Goal: Transaction & Acquisition: Purchase product/service

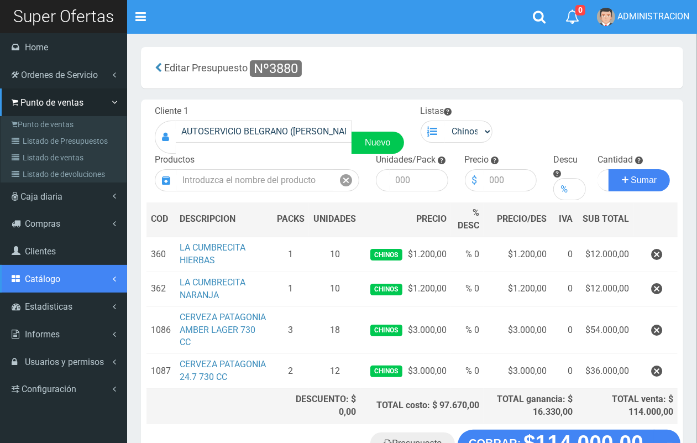
click at [59, 281] on span "Catálogo" at bounding box center [42, 279] width 35 height 11
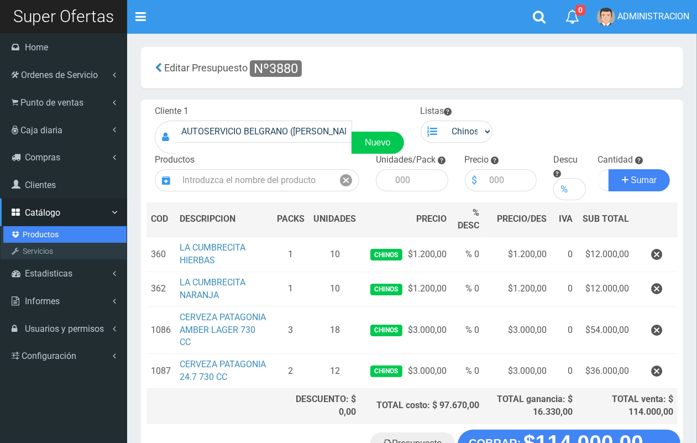
click at [43, 231] on link "Productos" at bounding box center [64, 234] width 123 height 17
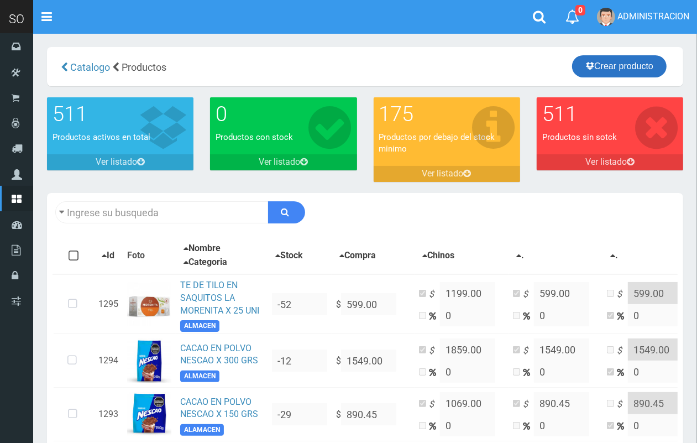
click at [606, 64] on link "Crear producto" at bounding box center [619, 66] width 95 height 22
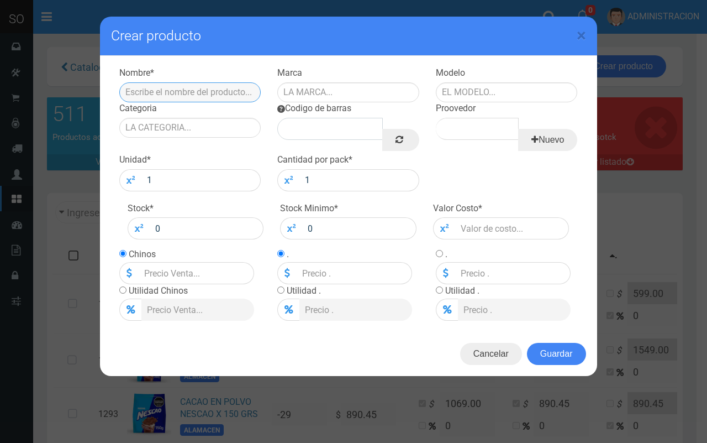
drag, startPoint x: 219, startPoint y: 99, endPoint x: 208, endPoint y: 93, distance: 12.4
click at [219, 99] on input "text" at bounding box center [190, 92] width 142 height 20
type input "PILAS DURACELL AA X2"
click at [325, 93] on input "text" at bounding box center [348, 92] width 142 height 20
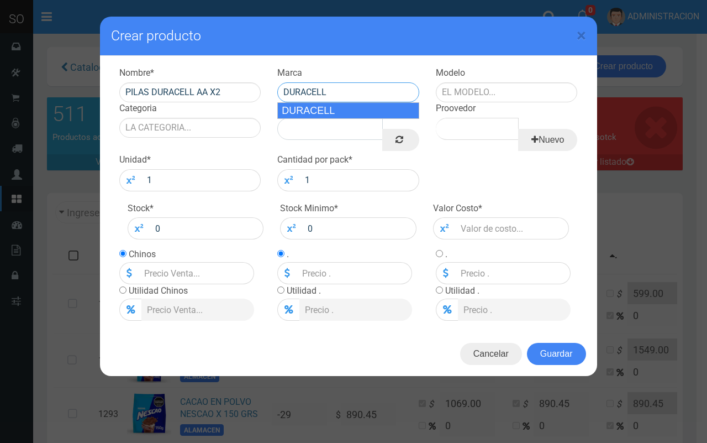
drag, startPoint x: 329, startPoint y: 109, endPoint x: 339, endPoint y: 109, distance: 9.4
click at [332, 111] on div "DURACELL" at bounding box center [348, 110] width 142 height 17
type input "DURACELL"
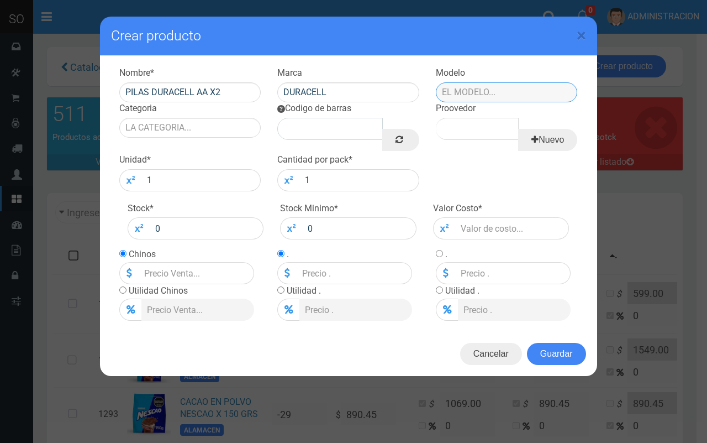
click at [517, 86] on input "text" at bounding box center [507, 92] width 142 height 20
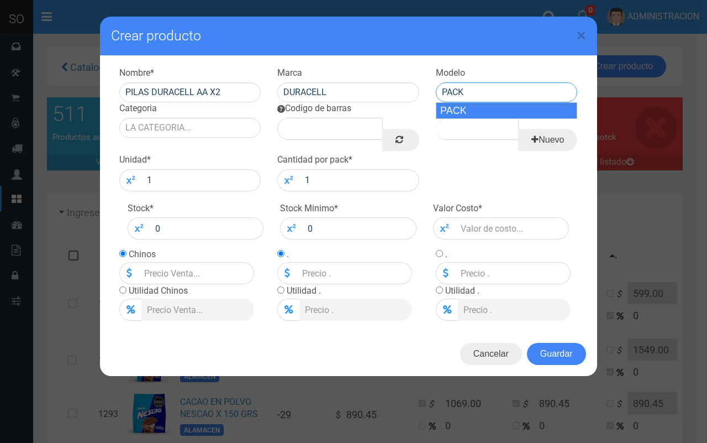
drag, startPoint x: 518, startPoint y: 104, endPoint x: 216, endPoint y: 108, distance: 302.3
click at [515, 105] on div "PACK" at bounding box center [507, 110] width 142 height 17
type input "PACK"
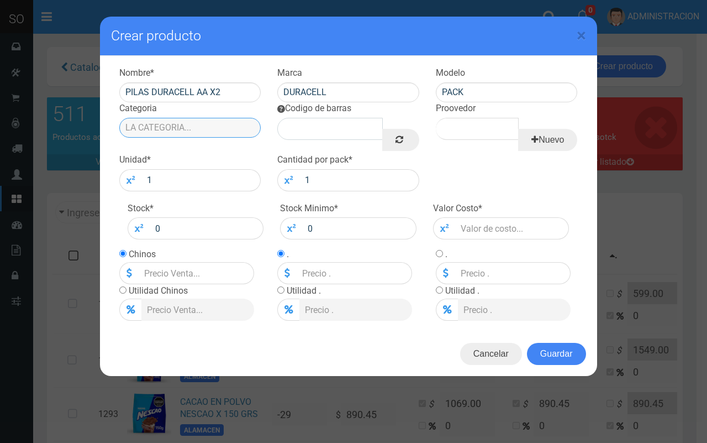
click at [178, 124] on input "Categoria" at bounding box center [190, 128] width 142 height 20
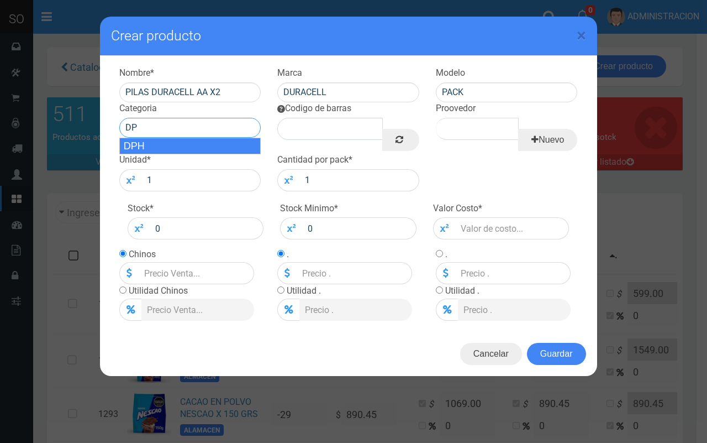
click at [214, 153] on div "DPH" at bounding box center [190, 146] width 142 height 17
type input "DPH"
click at [393, 143] on link at bounding box center [400, 140] width 36 height 22
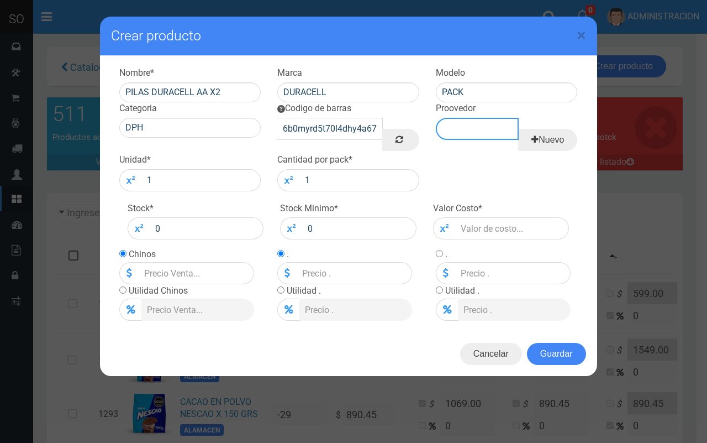
click at [474, 134] on input "Proovedor" at bounding box center [477, 129] width 83 height 22
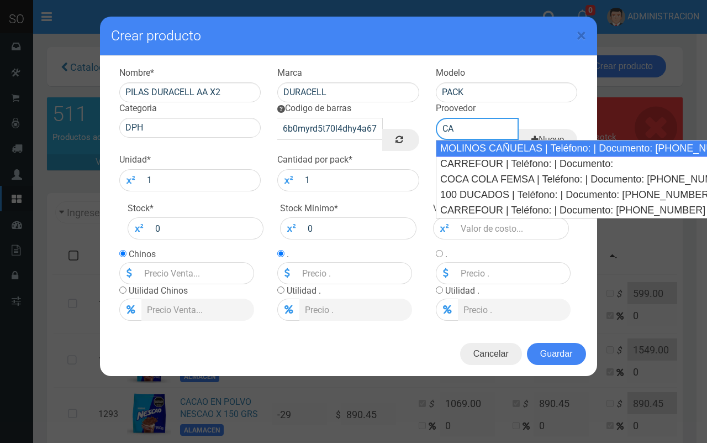
click at [473, 145] on div "MOLINOS CAÑUELAS | Teléfono: | Documento: 54614896" at bounding box center [573, 148] width 275 height 17
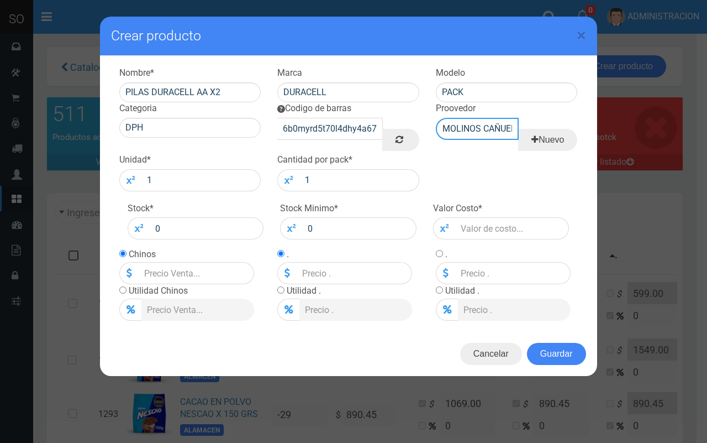
click at [473, 133] on input "MOLINOS CAÑUELAS | Teléfono: | Documento: 54614896" at bounding box center [477, 129] width 83 height 22
click at [473, 133] on input "CACAÑUELAS | Teléfono: | Documento: 54614896" at bounding box center [477, 129] width 83 height 22
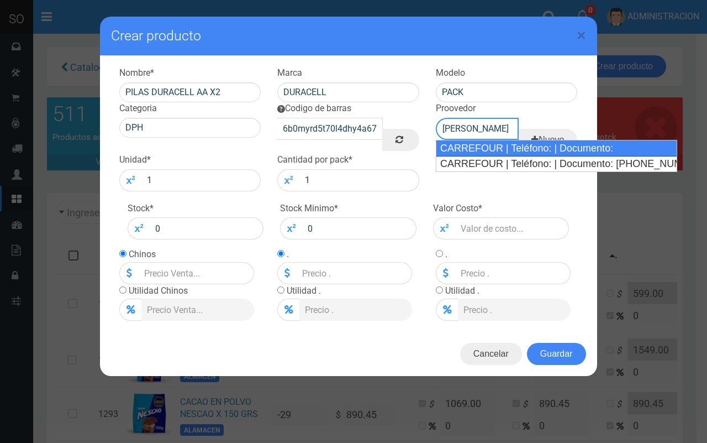
click at [471, 147] on div "CARREFOUR | Teléfono: | Documento:" at bounding box center [557, 148] width 242 height 17
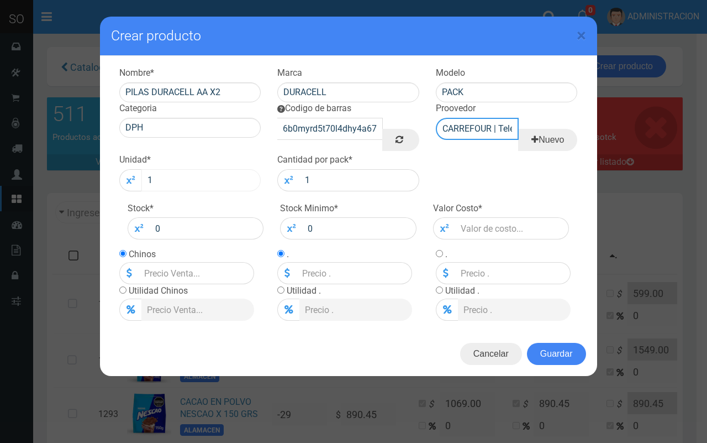
type input "CARREFOUR | Teléfono: | Documento:"
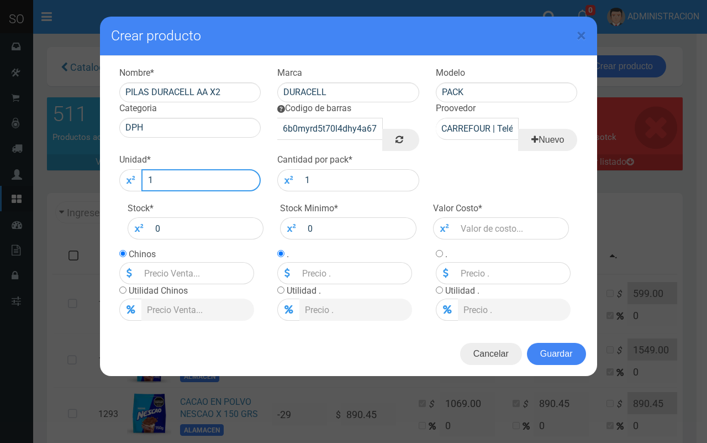
click at [255, 183] on input "1" at bounding box center [201, 180] width 120 height 22
type input "15"
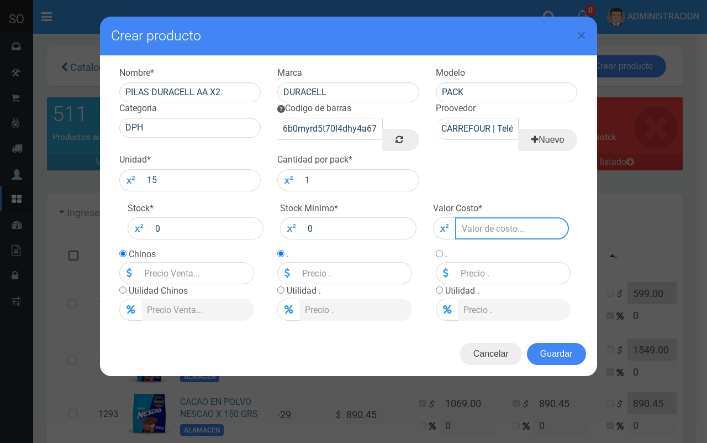
click at [471, 228] on input "number" at bounding box center [512, 228] width 114 height 22
type input "7"
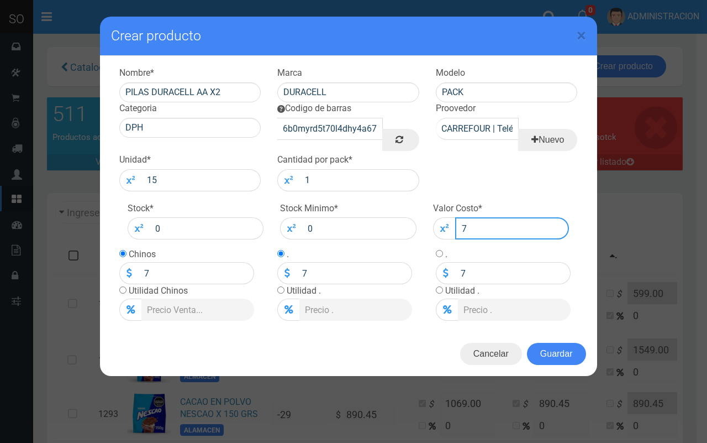
type input "70"
type input "700"
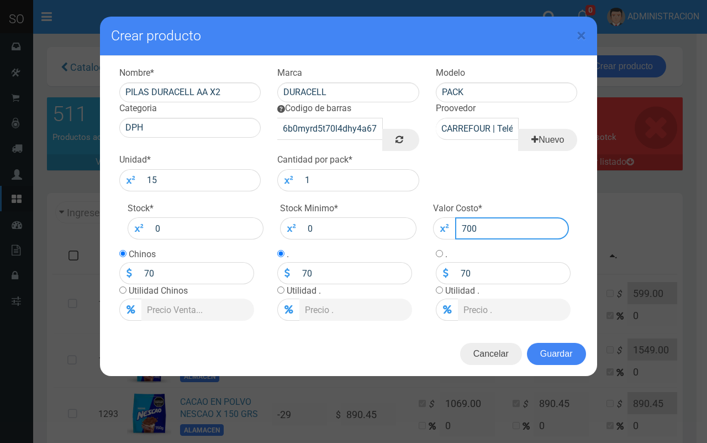
type input "700"
drag, startPoint x: 140, startPoint y: 288, endPoint x: 120, endPoint y: 288, distance: 19.3
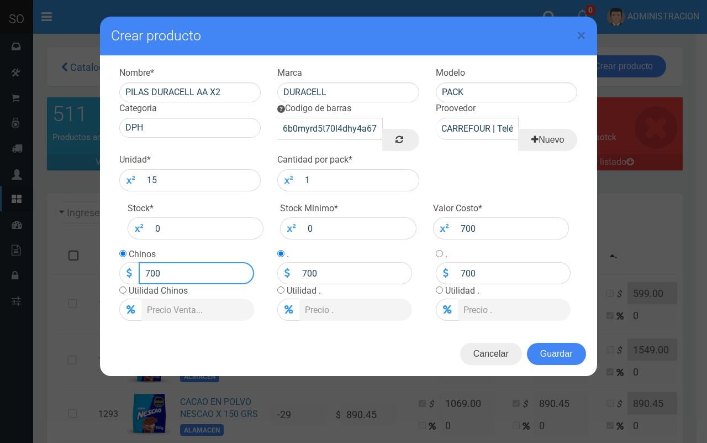
click at [120, 288] on tbody "Chinos 700 Utilidad Chinos" at bounding box center [186, 284] width 135 height 73
type input "800"
type input "800.00"
click at [565, 347] on button "Guardar" at bounding box center [556, 354] width 59 height 22
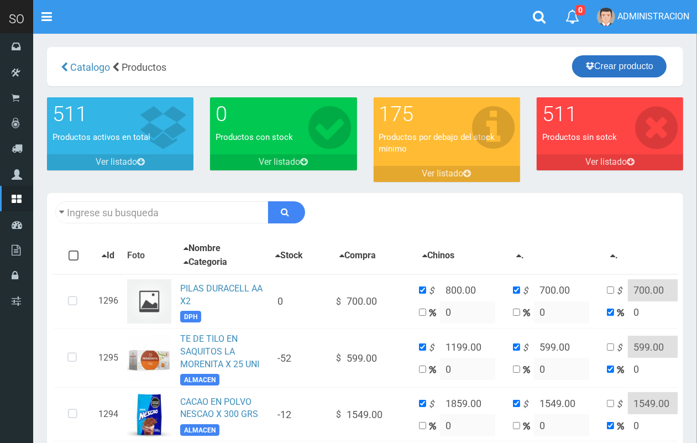
click at [593, 72] on link "Crear producto" at bounding box center [619, 66] width 95 height 22
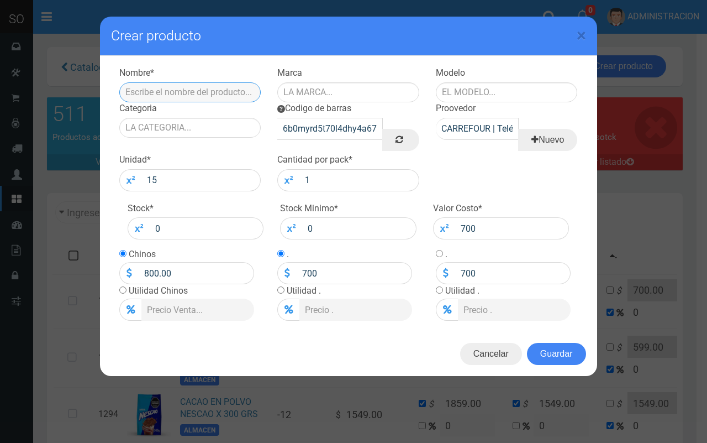
click at [186, 95] on input "text" at bounding box center [190, 92] width 142 height 20
click at [208, 93] on input "PILAS DURACELL AA X2" at bounding box center [190, 92] width 142 height 20
type input "PILAS DURACELL AAA X2"
click at [351, 92] on input "text" at bounding box center [348, 92] width 142 height 20
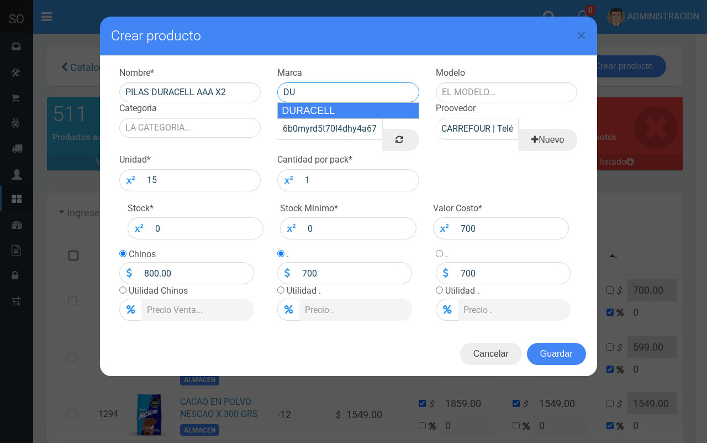
click at [349, 109] on div "DURACELL" at bounding box center [348, 110] width 142 height 17
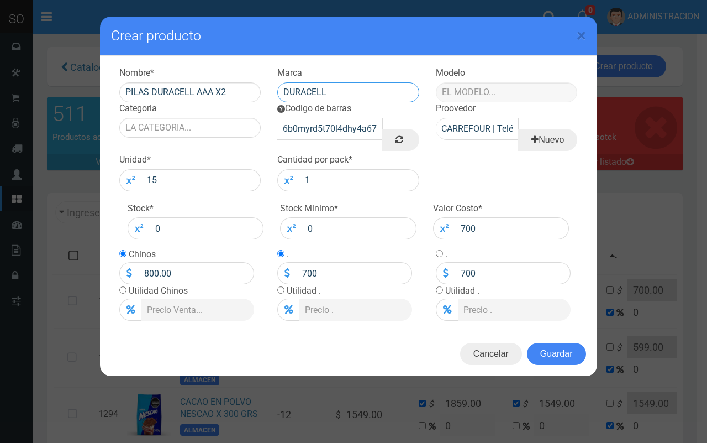
type input "DURACELL"
click at [474, 93] on input "text" at bounding box center [507, 92] width 142 height 20
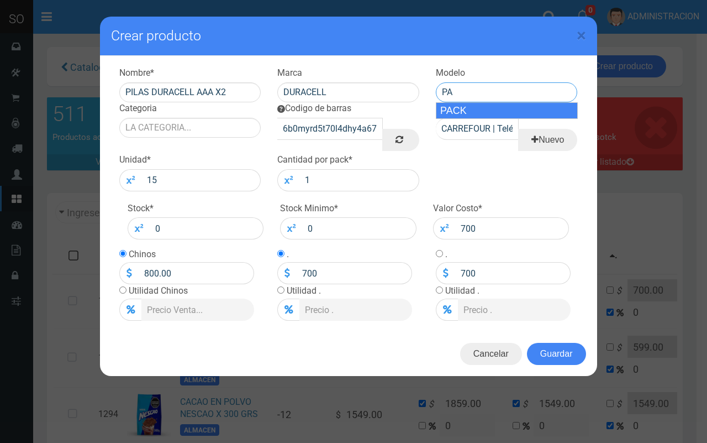
click at [466, 109] on div "PACK" at bounding box center [507, 110] width 142 height 17
type input "PACK"
click at [203, 116] on div "Categoria" at bounding box center [190, 119] width 159 height 35
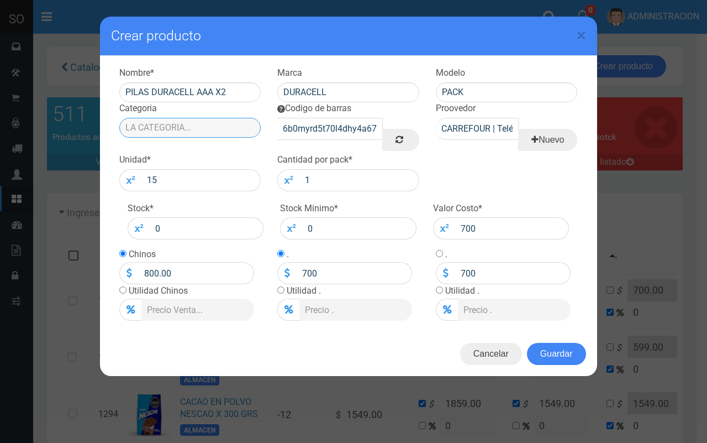
click at [206, 126] on input "Categoria" at bounding box center [190, 128] width 142 height 20
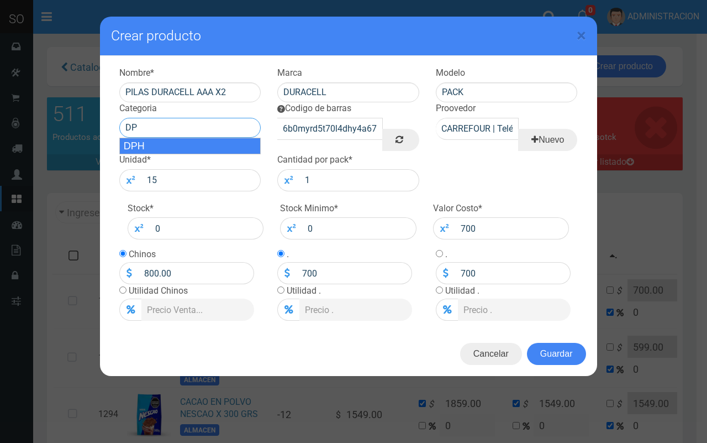
drag, startPoint x: 208, startPoint y: 145, endPoint x: 402, endPoint y: 197, distance: 200.4
click at [209, 145] on div "DPH" at bounding box center [190, 146] width 142 height 17
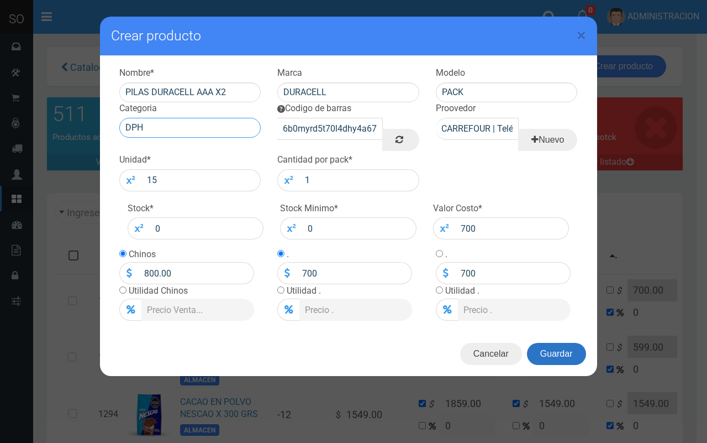
type input "DPH"
click at [564, 354] on button "Guardar" at bounding box center [556, 354] width 59 height 22
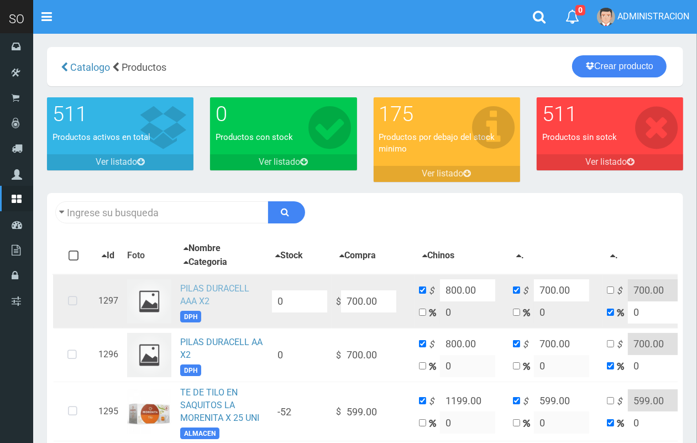
click at [198, 291] on link "PILAS DURACELL AAA X2" at bounding box center [214, 294] width 69 height 23
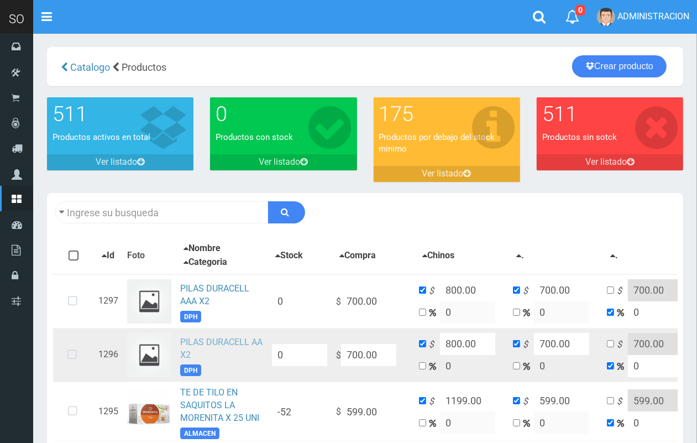
click at [228, 341] on link "PILAS DURACELL AA X2" at bounding box center [221, 348] width 82 height 23
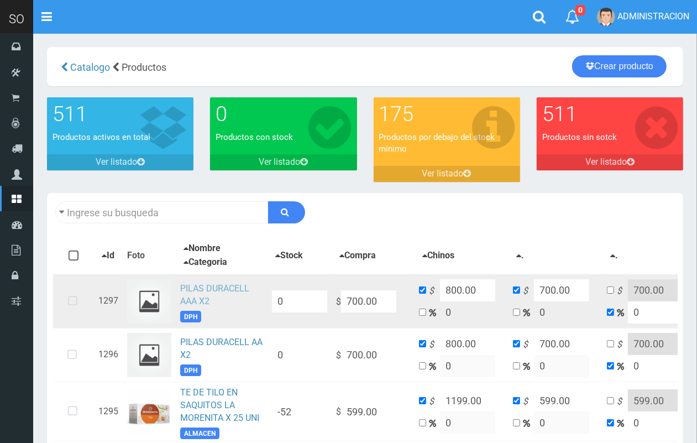
click at [195, 288] on link "PILAS DURACELL AAA X2" at bounding box center [214, 294] width 69 height 23
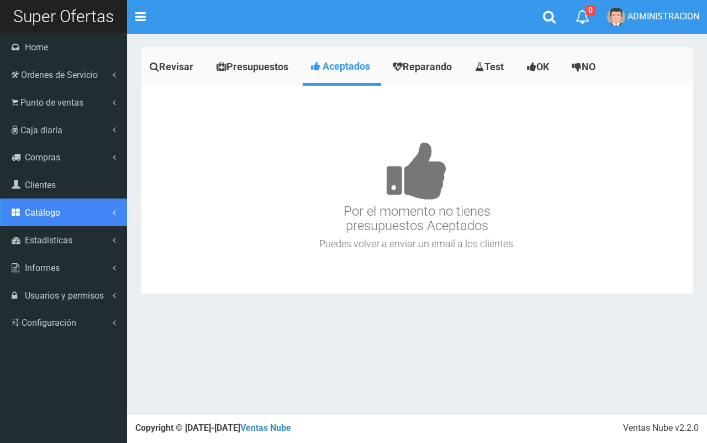
click at [56, 208] on span "Catálogo" at bounding box center [42, 212] width 35 height 11
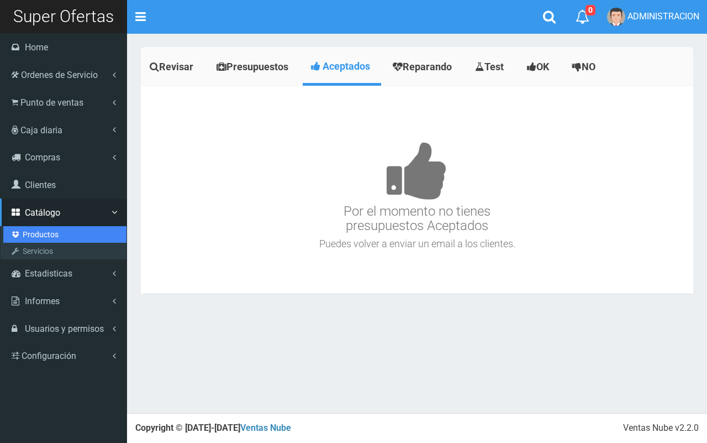
click at [43, 229] on link "Productos" at bounding box center [64, 234] width 123 height 17
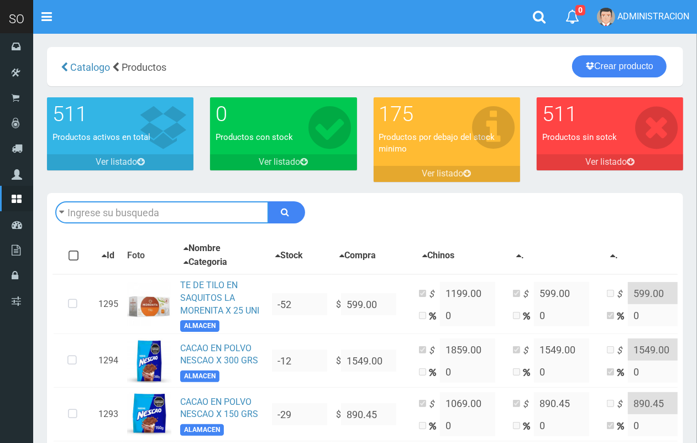
click at [169, 218] on input "text" at bounding box center [161, 212] width 213 height 22
type input "pilas"
click at [268, 201] on button "submit" at bounding box center [286, 212] width 37 height 22
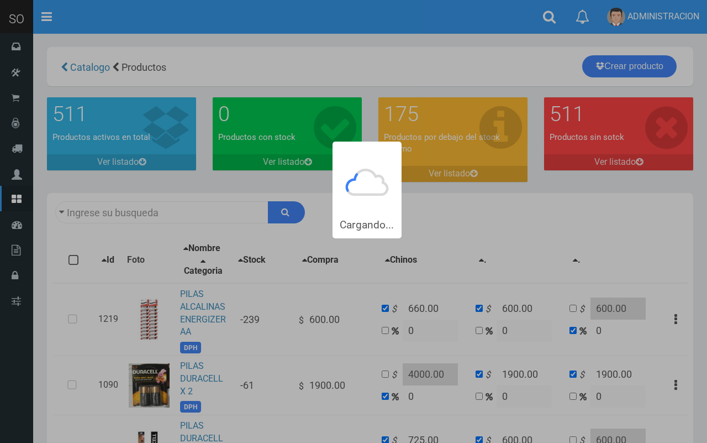
type input "pilas"
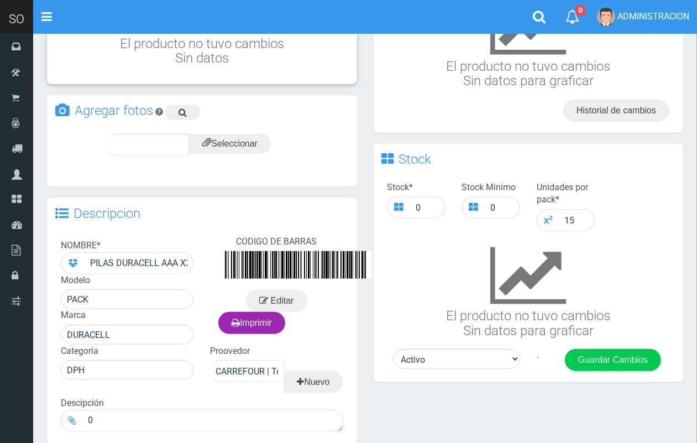
scroll to position [232, 0]
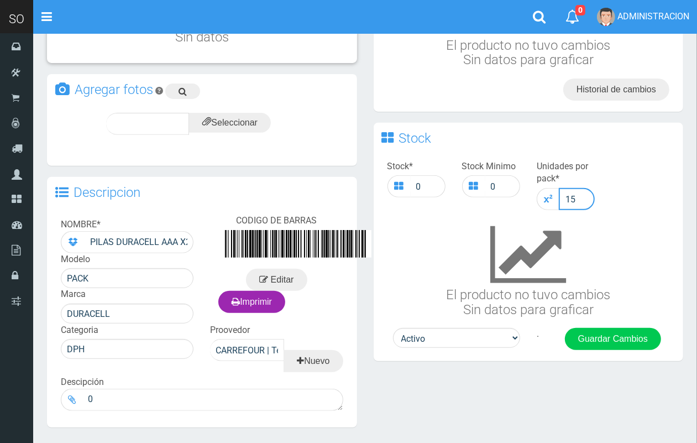
click at [570, 195] on input "15" at bounding box center [577, 199] width 36 height 22
type input "12"
click at [590, 330] on button "Guardar Cambios" at bounding box center [613, 339] width 96 height 22
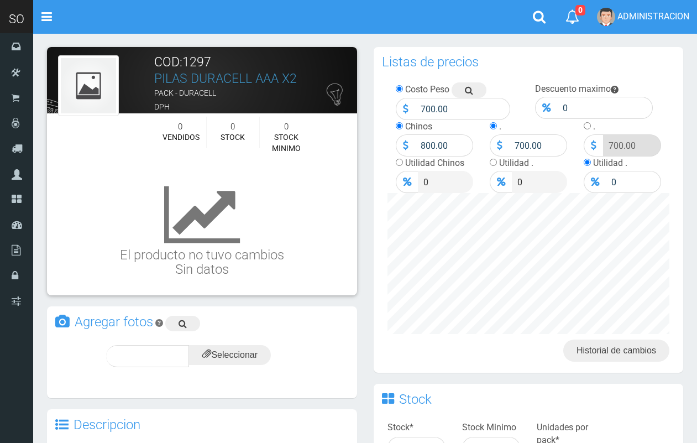
scroll to position [232, 0]
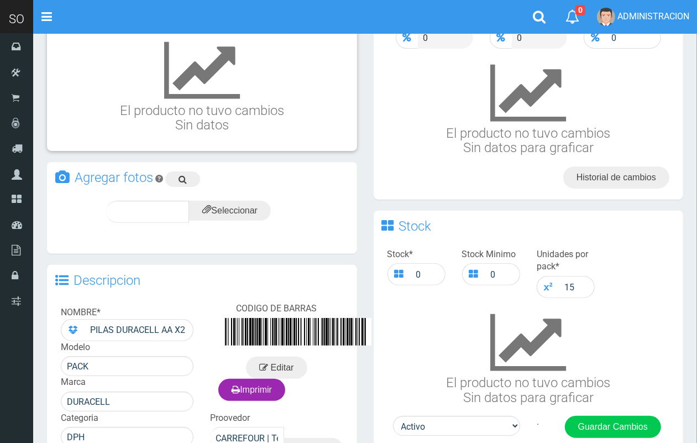
scroll to position [153, 0]
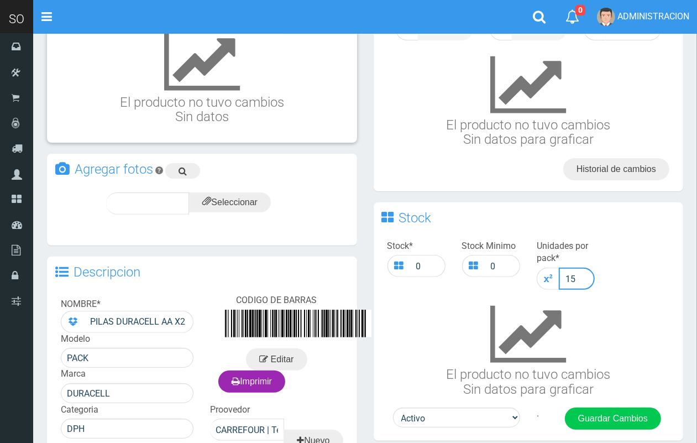
drag, startPoint x: 579, startPoint y: 272, endPoint x: 572, endPoint y: 277, distance: 8.7
click at [571, 275] on input "15" at bounding box center [577, 278] width 36 height 22
type input "12"
click at [615, 413] on button "Guardar Cambios" at bounding box center [613, 418] width 96 height 22
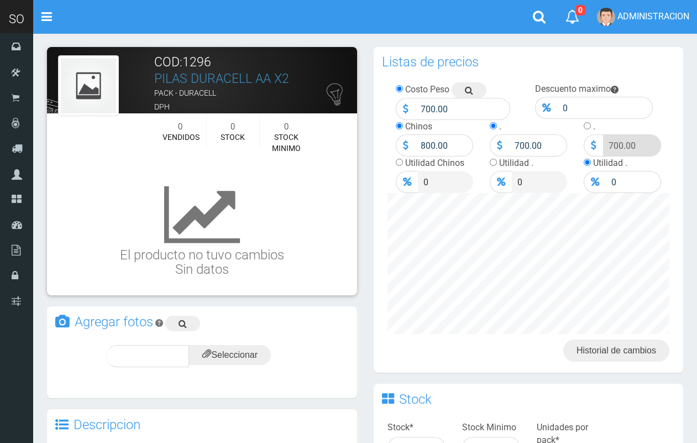
scroll to position [153, 0]
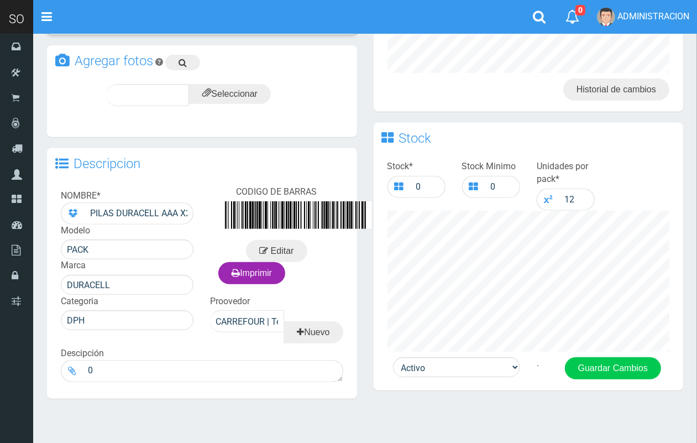
scroll to position [275, 0]
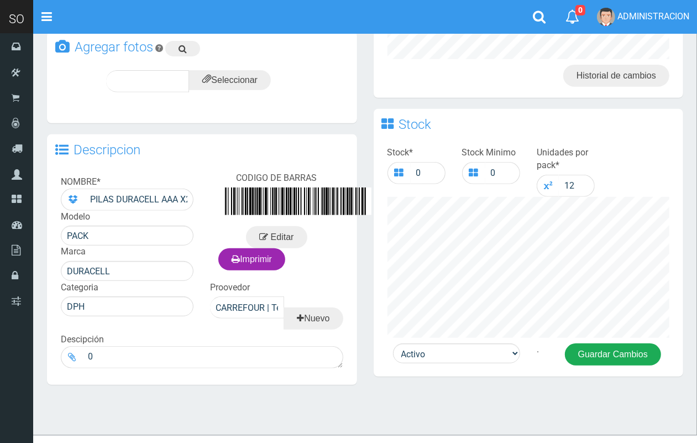
click at [625, 363] on button "Guardar Cambios" at bounding box center [613, 354] width 96 height 22
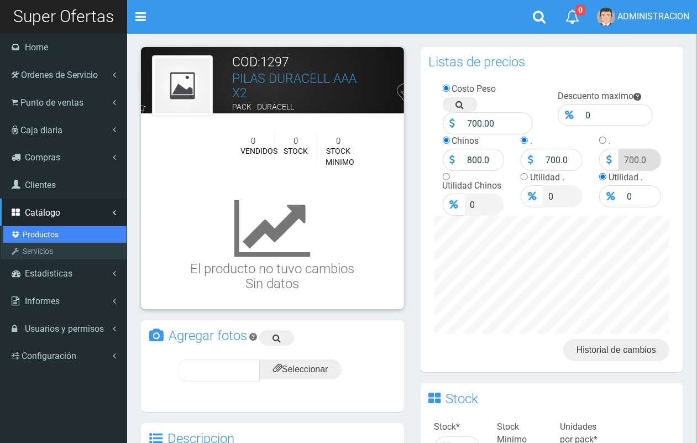
click at [47, 235] on link "Productos" at bounding box center [64, 234] width 123 height 17
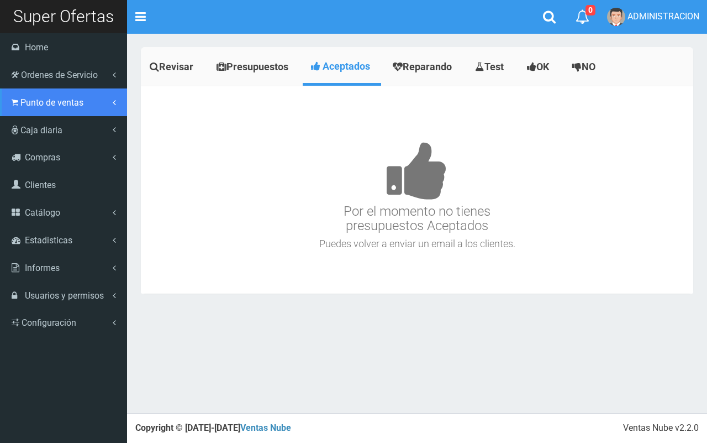
click at [31, 111] on link "Punto de ventas" at bounding box center [63, 102] width 127 height 28
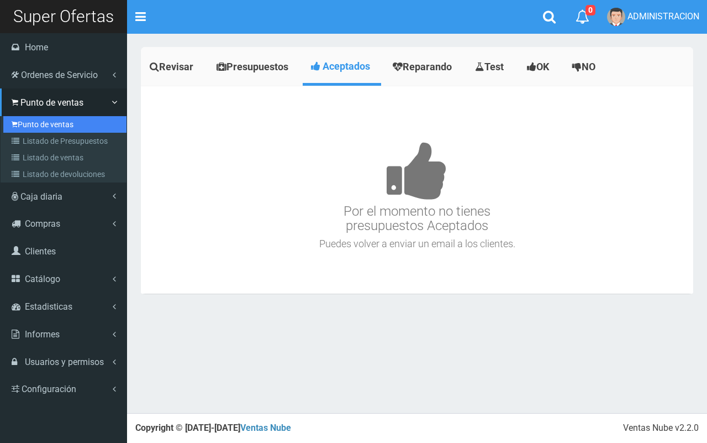
click at [39, 123] on link "Punto de ventas" at bounding box center [64, 124] width 123 height 17
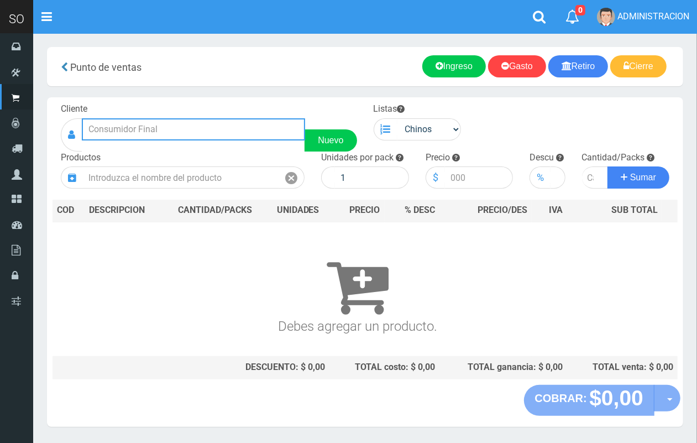
click at [180, 132] on input "text" at bounding box center [193, 129] width 223 height 22
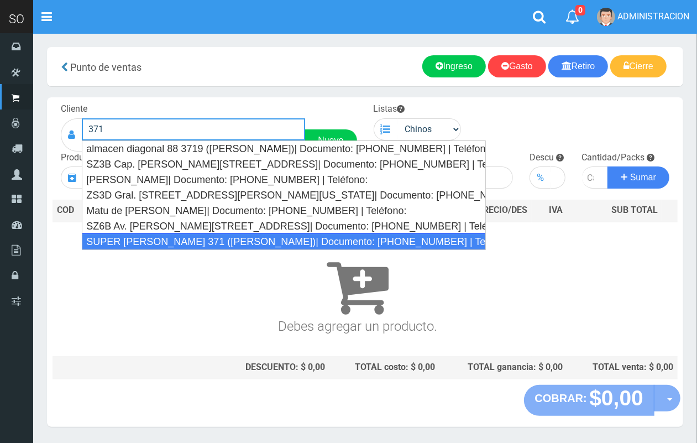
drag, startPoint x: 269, startPoint y: 244, endPoint x: 307, endPoint y: 216, distance: 47.9
click at [268, 244] on div "SUPER STEVEN SUERO 371 (GILES)| Documento: 554478888 | Teléfono:" at bounding box center [284, 241] width 404 height 17
type input "SUPER STEVEN SUERO 371 (GILES)| Documento: 554478888 | Teléfono:"
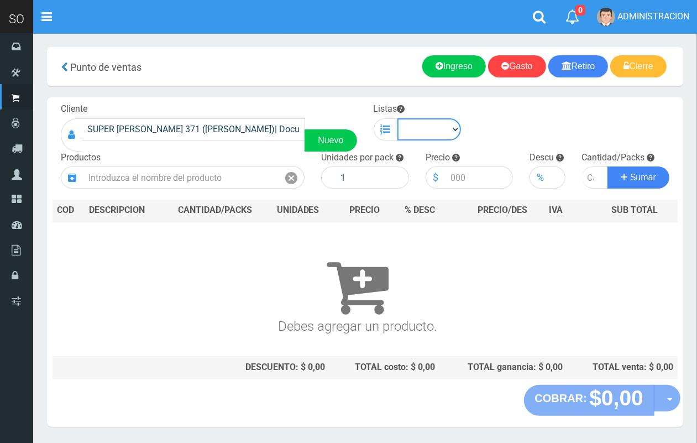
drag, startPoint x: 438, startPoint y: 129, endPoint x: 440, endPoint y: 139, distance: 10.2
click at [438, 129] on select "Chinos . ." at bounding box center [429, 129] width 64 height 22
select select "1"
click at [397, 118] on select "Chinos . ." at bounding box center [429, 129] width 64 height 22
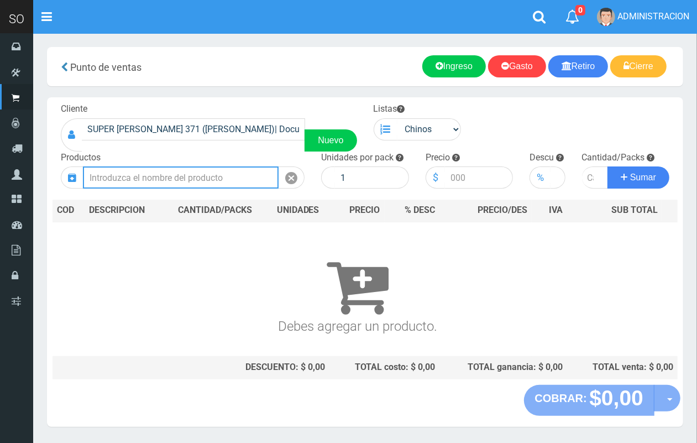
click at [245, 181] on input "text" at bounding box center [181, 177] width 196 height 22
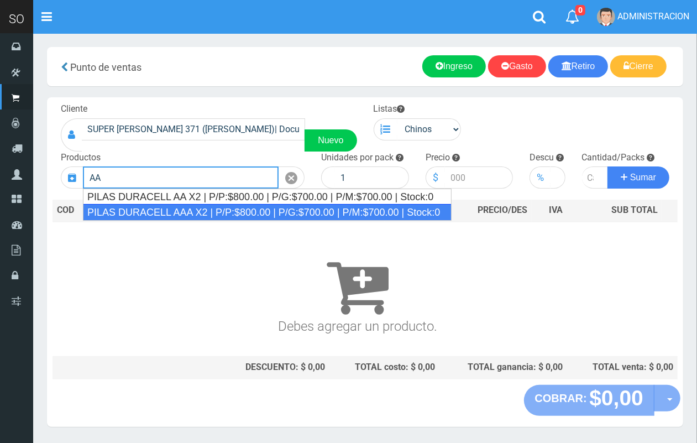
click at [260, 214] on div "PILAS DURACELL AAA X2 | P/P:$800.00 | P/G:$700.00 | P/M:$700.00 | Stock:0" at bounding box center [267, 212] width 369 height 17
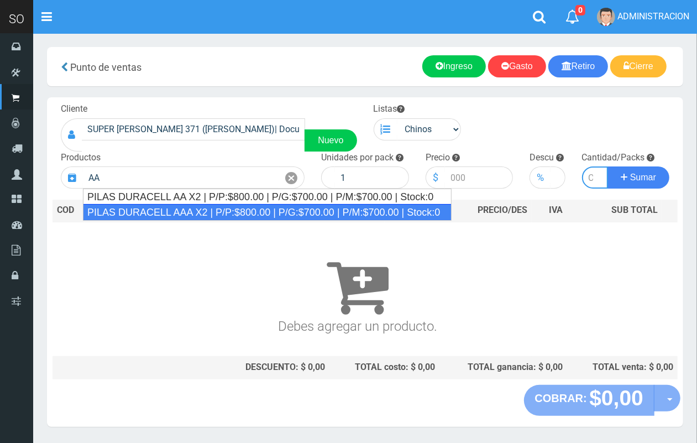
type input "PILAS DURACELL AAA X2 | P/P:$800.00 | P/G:$700.00 | P/M:$700.00 | Stock:0"
type input "12"
type input "800.00"
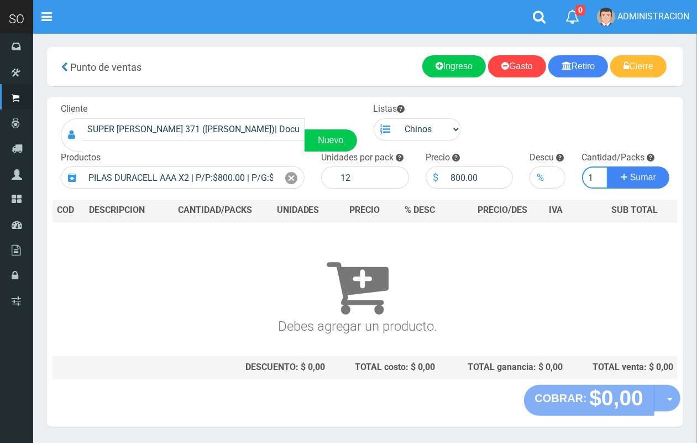
scroll to position [0, 1]
type input "1"
click at [607, 166] on button "Sumar" at bounding box center [638, 177] width 62 height 22
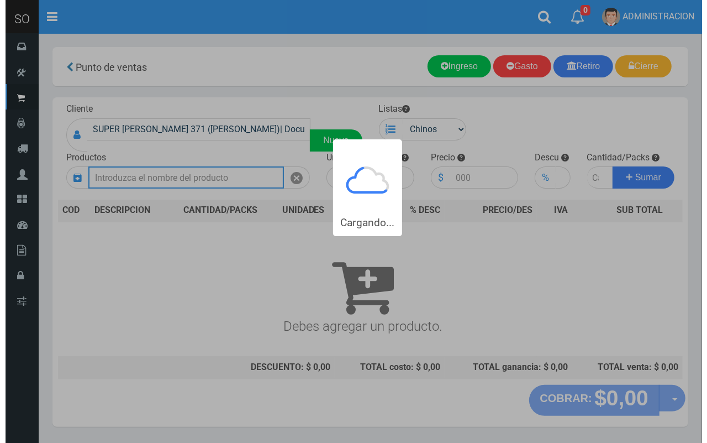
scroll to position [0, 0]
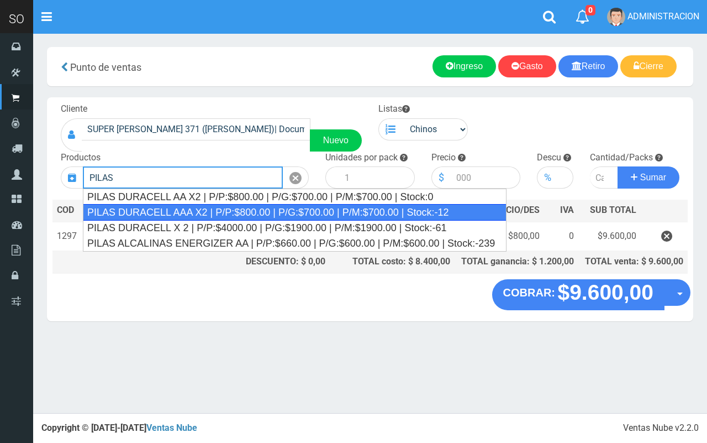
click at [261, 214] on div "PILAS DURACELL AAA X2 | P/P:$800.00 | P/G:$700.00 | P/M:$700.00 | Stock:-12" at bounding box center [295, 212] width 424 height 17
type input "PILAS DURACELL AAA X2 | P/P:$800.00 | P/G:$700.00 | P/M:$700.00 | Stock:-12"
type input "12"
type input "800.00"
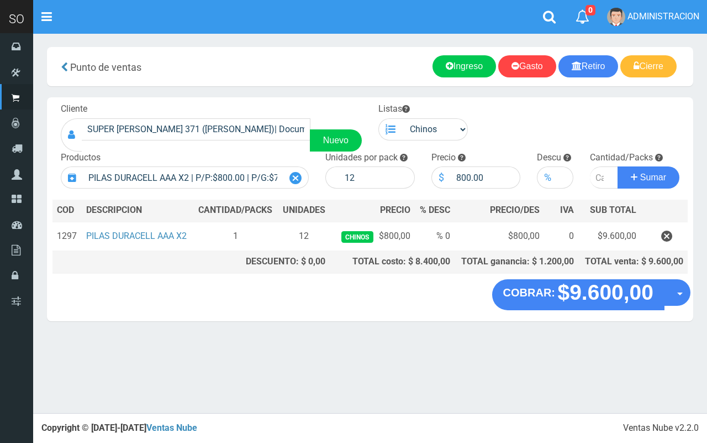
click at [298, 183] on icon at bounding box center [296, 178] width 12 height 16
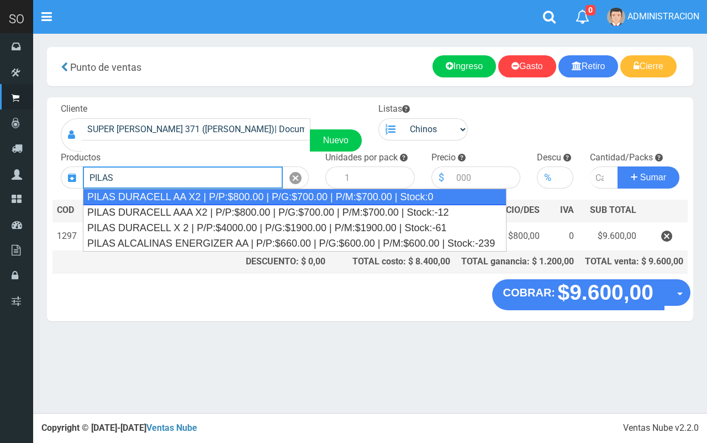
click at [242, 195] on div "PILAS DURACELL AA X2 | P/P:$800.00 | P/G:$700.00 | P/M:$700.00 | Stock:0" at bounding box center [295, 196] width 424 height 17
type input "PILAS DURACELL AA X2 | P/P:$800.00 | P/G:$700.00 | P/M:$700.00 | Stock:0"
type input "12"
type input "800.00"
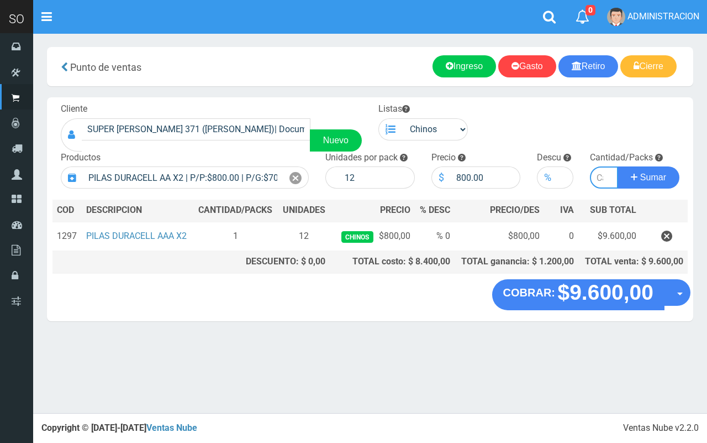
type input "2"
type input "1"
click at [618, 166] on button "Sumar" at bounding box center [649, 177] width 62 height 22
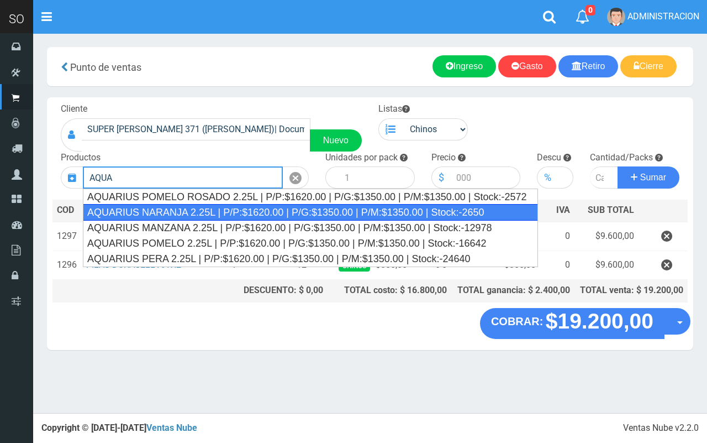
click at [307, 214] on div "AQUARIUS NARANJA 2.25L | P/P:$1620.00 | P/G:$1350.00 | P/M:$1350.00 | Stock:-26…" at bounding box center [310, 212] width 455 height 17
type input "AQUARIUS NARANJA 2.25L | P/P:$1620.00 | P/G:$1350.00 | P/M:$1350.00 | Stock:-26…"
type input "6"
type input "1620.00"
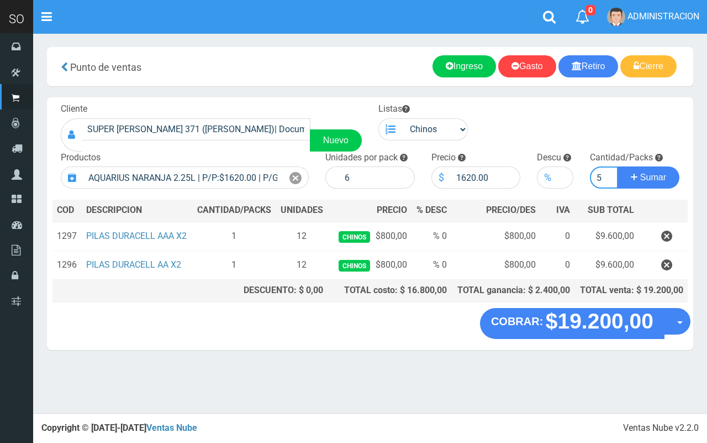
type input "5"
click at [618, 166] on button "Sumar" at bounding box center [649, 177] width 62 height 22
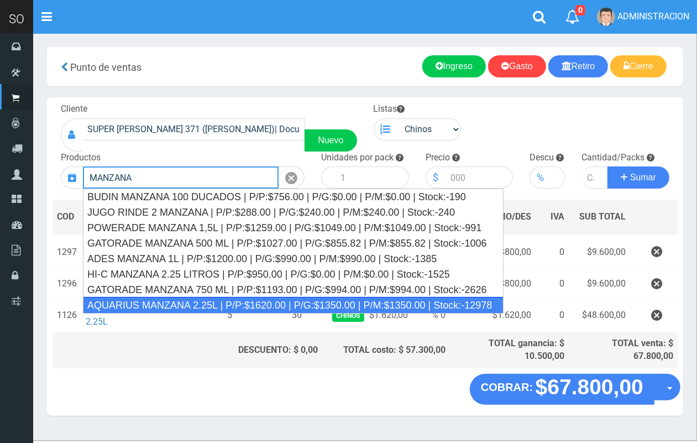
click at [261, 305] on div "AQUARIUS MANZANA 2.25L | P/P:$1620.00 | P/G:$1350.00 | P/M:$1350.00 | Stock:-12…" at bounding box center [293, 305] width 421 height 17
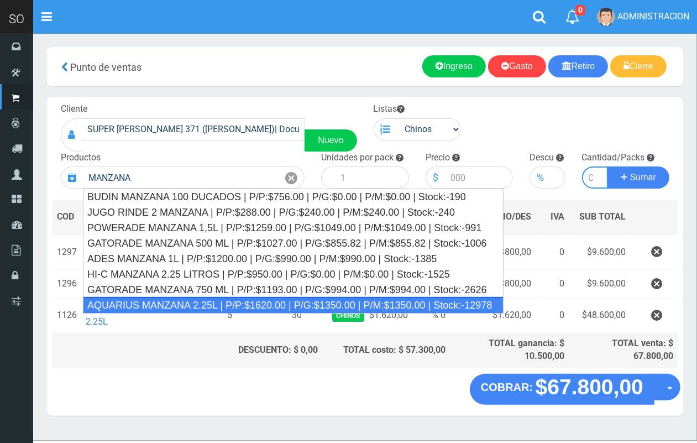
type input "AQUARIUS MANZANA 2.25L | P/P:$1620.00 | P/G:$1350.00 | P/M:$1350.00 | Stock:-12…"
type input "6"
type input "1620.00"
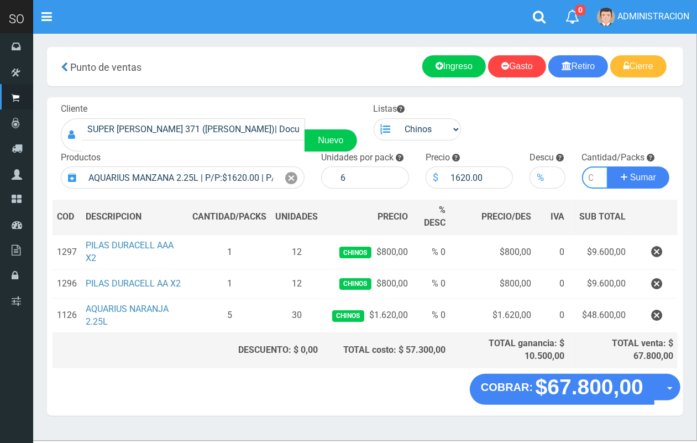
click at [584, 172] on input "number" at bounding box center [595, 177] width 27 height 22
type input "10"
click at [607, 166] on button "Sumar" at bounding box center [638, 177] width 62 height 22
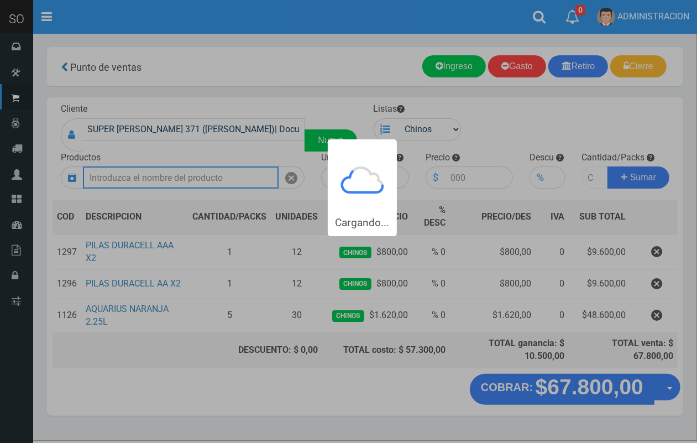
scroll to position [0, 0]
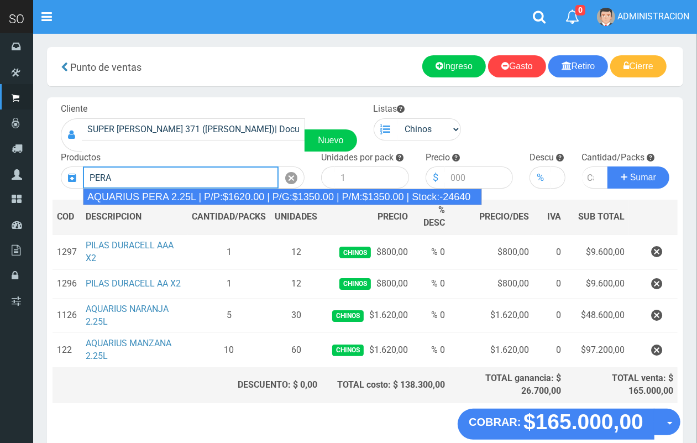
click at [429, 199] on div "AQUARIUS PERA 2.25L | P/P:$1620.00 | P/G:$1350.00 | P/M:$1350.00 | Stock:-24640" at bounding box center [282, 196] width 399 height 17
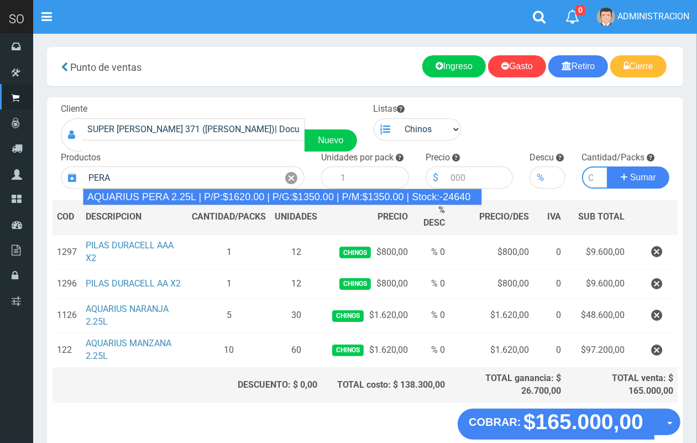
type input "AQUARIUS PERA 2.25L | P/P:$1620.00 | P/G:$1350.00 | P/M:$1350.00 | Stock:-24640"
type input "6"
type input "1620.00"
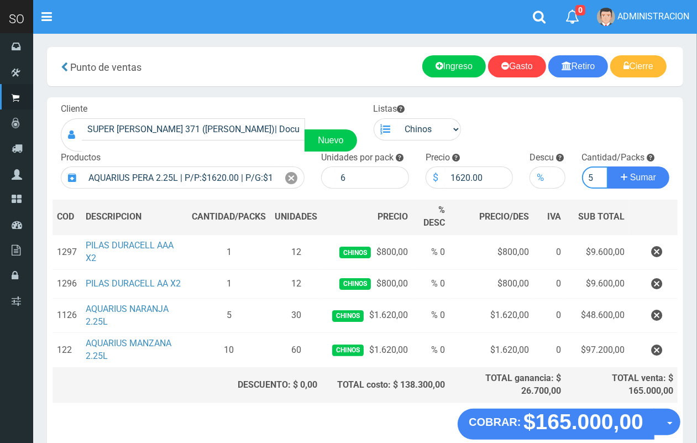
scroll to position [0, 1]
type input "5"
click at [607, 166] on button "Sumar" at bounding box center [638, 177] width 62 height 22
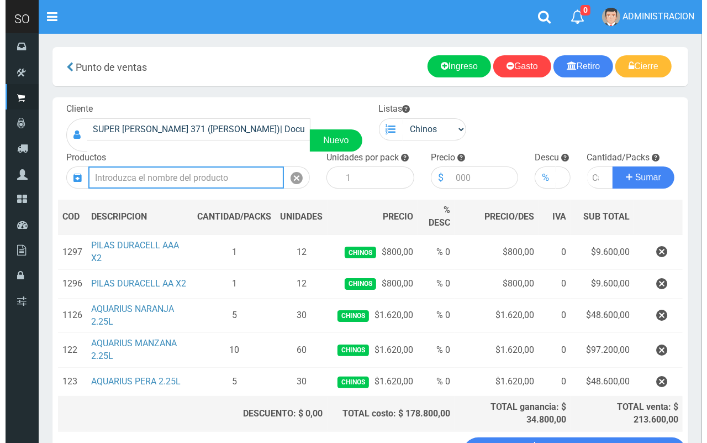
scroll to position [86, 0]
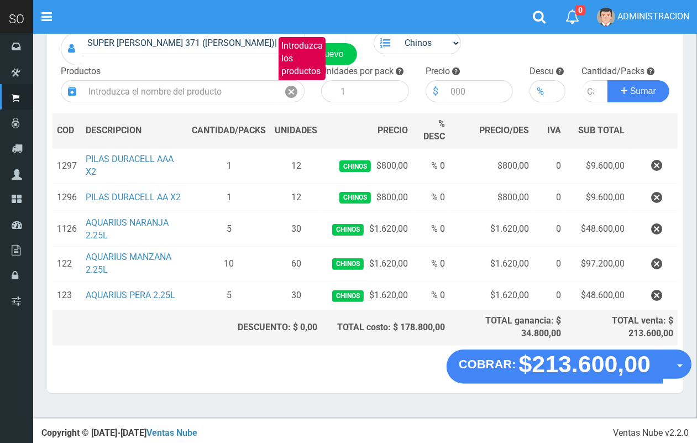
drag, startPoint x: 674, startPoint y: 364, endPoint x: 663, endPoint y: 387, distance: 25.7
click at [675, 364] on button "Opciones" at bounding box center [676, 363] width 29 height 29
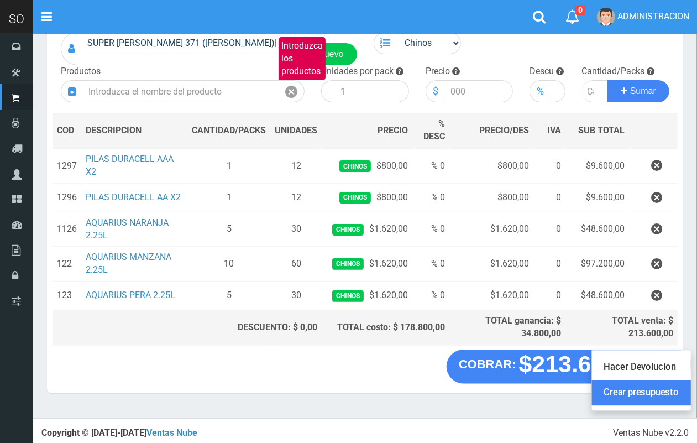
click at [659, 390] on link "Crear presupuesto" at bounding box center [641, 392] width 99 height 25
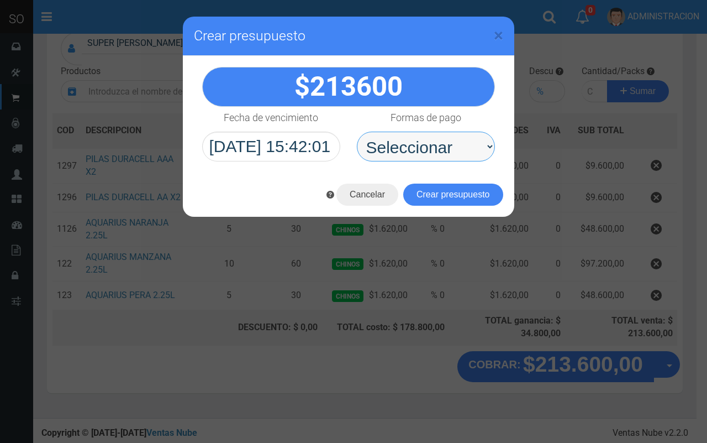
drag, startPoint x: 450, startPoint y: 142, endPoint x: 445, endPoint y: 159, distance: 17.8
click at [449, 142] on select "Seleccionar Efectivo Tarjeta de Crédito Depósito Débito" at bounding box center [426, 147] width 138 height 30
select select "Efectivo"
click at [357, 132] on select "Seleccionar Efectivo Tarjeta de Crédito Depósito Débito" at bounding box center [426, 147] width 138 height 30
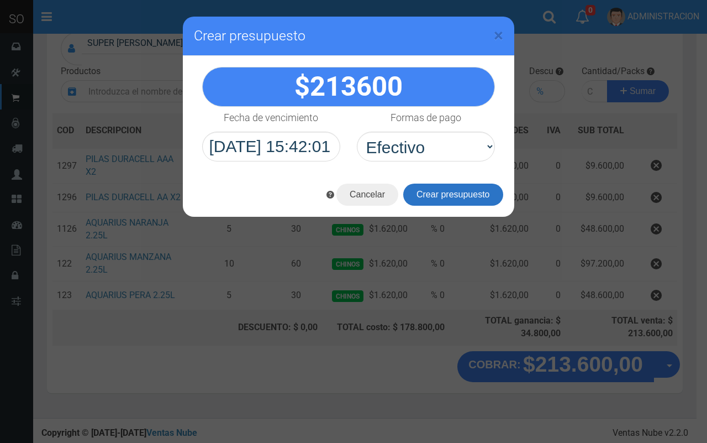
click at [443, 195] on button "Crear presupuesto" at bounding box center [453, 194] width 100 height 22
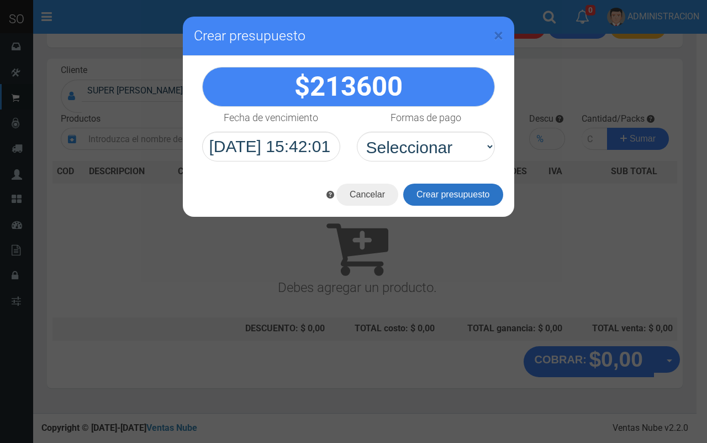
scroll to position [33, 0]
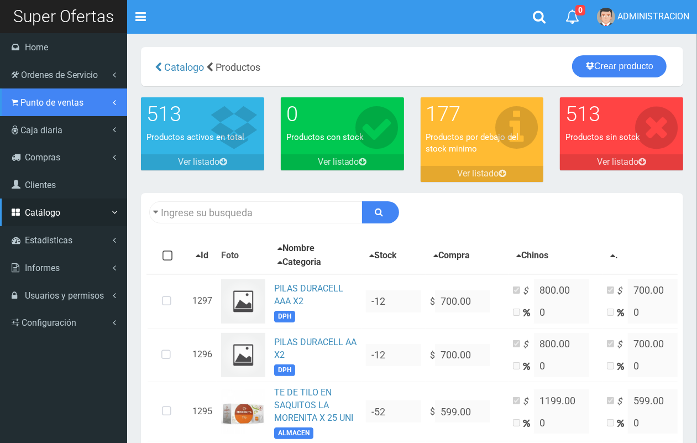
click at [40, 108] on link "Punto de ventas" at bounding box center [63, 102] width 127 height 28
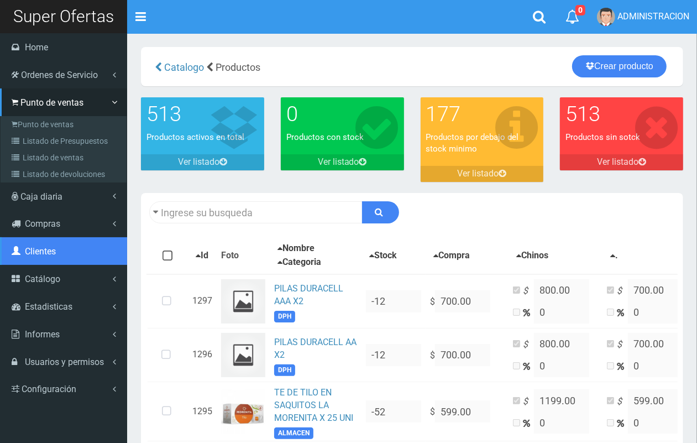
click at [37, 252] on span "Clientes" at bounding box center [40, 251] width 31 height 11
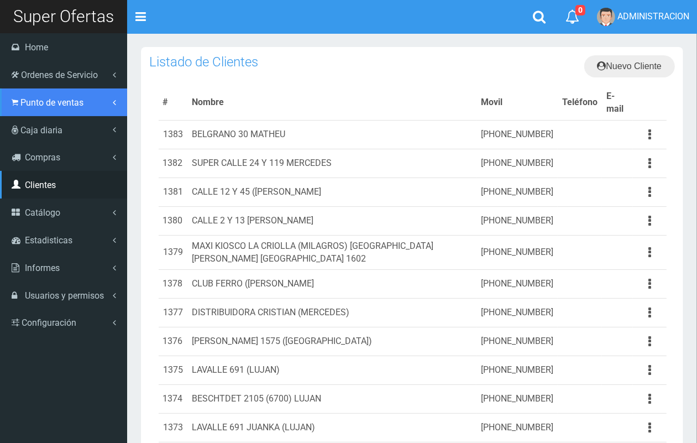
click at [29, 99] on span "Punto de ventas" at bounding box center [51, 102] width 63 height 11
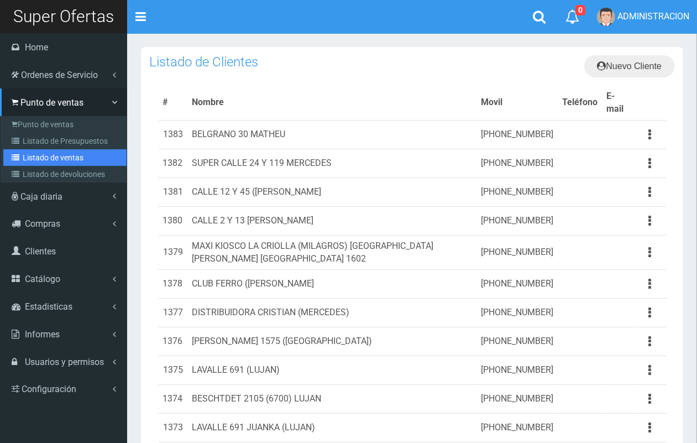
click at [58, 153] on link "Listado de ventas" at bounding box center [64, 157] width 123 height 17
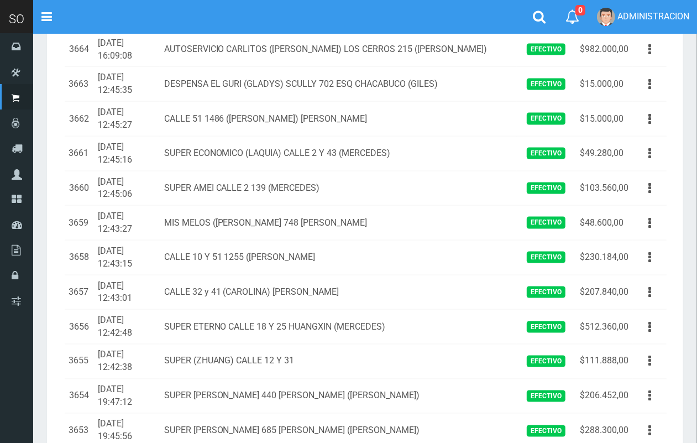
scroll to position [1060, 0]
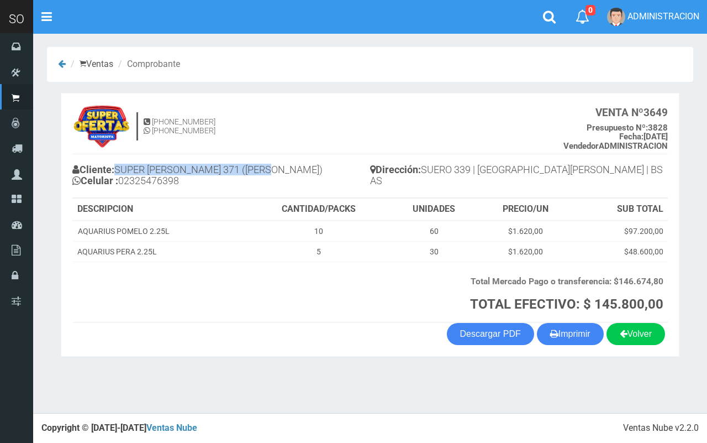
drag, startPoint x: 287, startPoint y: 172, endPoint x: 122, endPoint y: 169, distance: 165.3
click at [120, 169] on h4 "Cliente: SUPER [PERSON_NAME] 371 ([PERSON_NAME]) Celular : [PHONE_NUMBER]" at bounding box center [221, 176] width 298 height 30
copy h4 "SUPER [PERSON_NAME] 371 ([PERSON_NAME])"
click at [482, 346] on section "[PHONE_NUMBER] [PHONE_NUMBER] VENTA Nº 3649 Presupuesto Nº: 3828 Fecha: [DATE] …" at bounding box center [370, 225] width 619 height 264
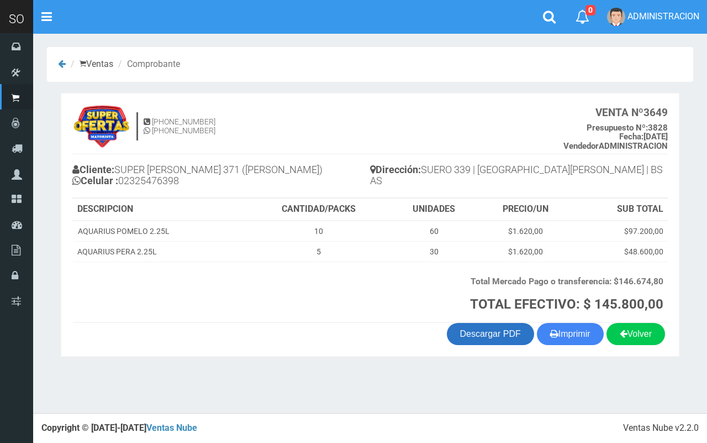
click at [484, 340] on link "Descargar PDF" at bounding box center [490, 334] width 87 height 22
